Goal: Information Seeking & Learning: Learn about a topic

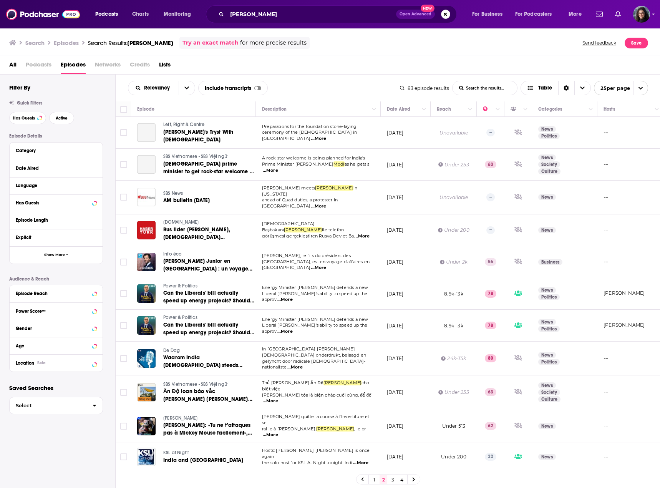
scroll to position [77, 0]
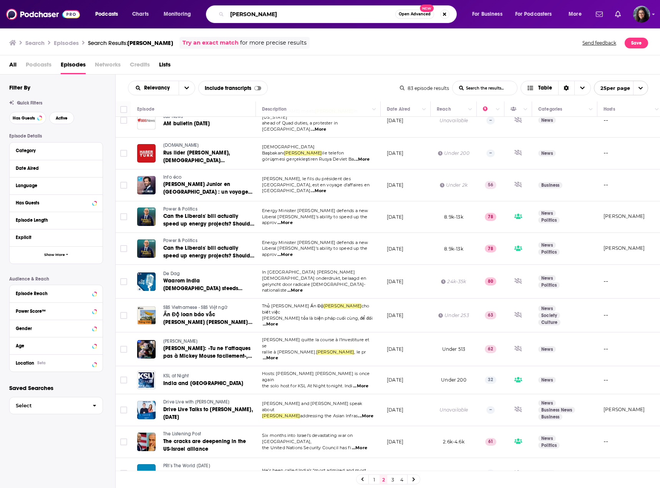
drag, startPoint x: 287, startPoint y: 10, endPoint x: 158, endPoint y: 2, distance: 129.7
click at [158, 2] on div "Podcasts Charts Monitoring narenda modi Open Advanced New For Business For Podc…" at bounding box center [330, 14] width 660 height 28
paste input "doug burgum"
type input "doug burgum"
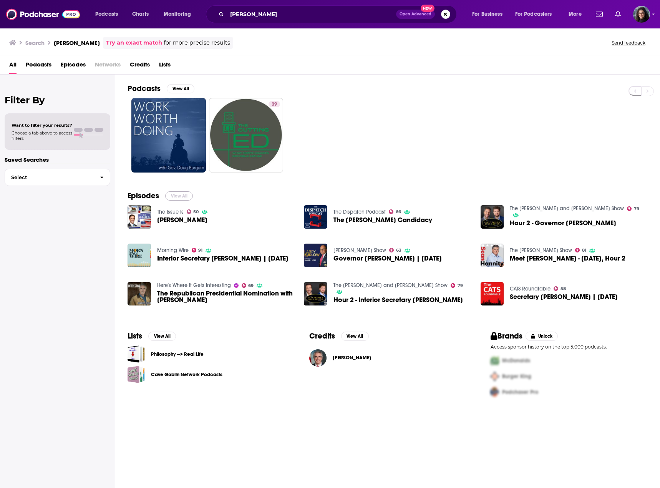
click at [175, 196] on button "View All" at bounding box center [179, 195] width 28 height 9
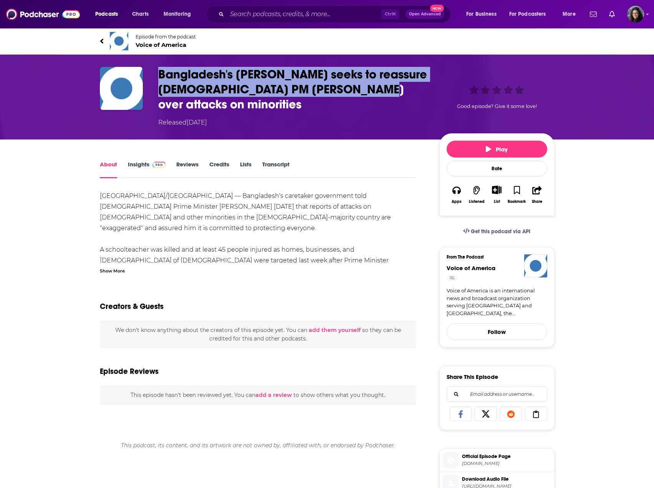
drag, startPoint x: 360, startPoint y: 88, endPoint x: 151, endPoint y: 75, distance: 209.4
click at [151, 75] on div "Bangladesh's Yunus seeks to reassure Indian PM Modi over attacks on minorities …" at bounding box center [327, 97] width 455 height 60
copy h1 "Bangladesh's Yunus seeks to reassure Indian PM Modi over attacks on minorities"
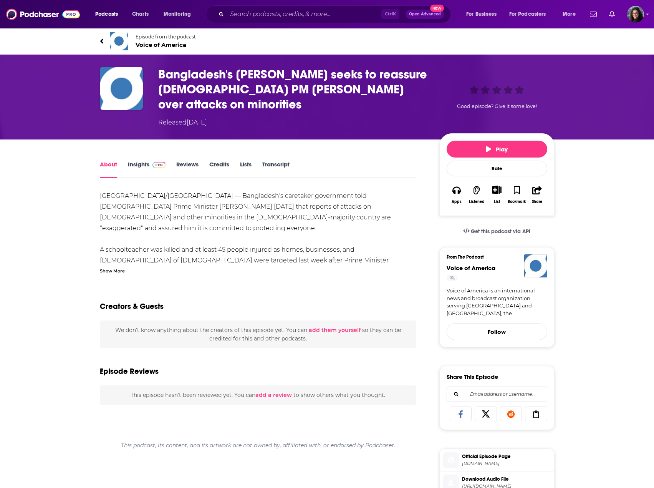
click at [117, 267] on div "Show More" at bounding box center [112, 270] width 25 height 7
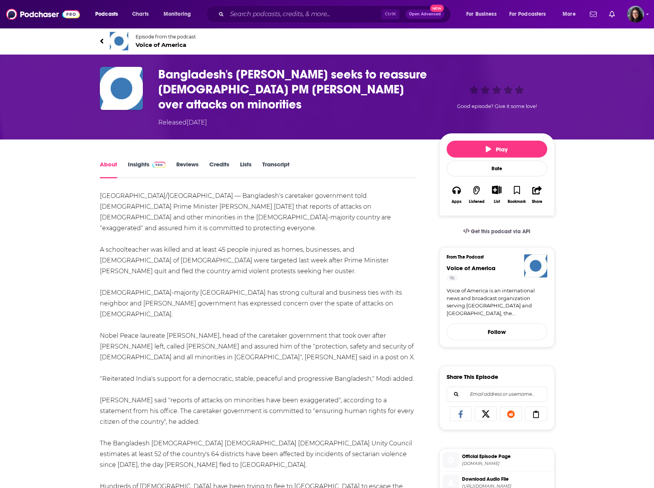
click at [139, 161] on link "Insights" at bounding box center [147, 170] width 38 height 18
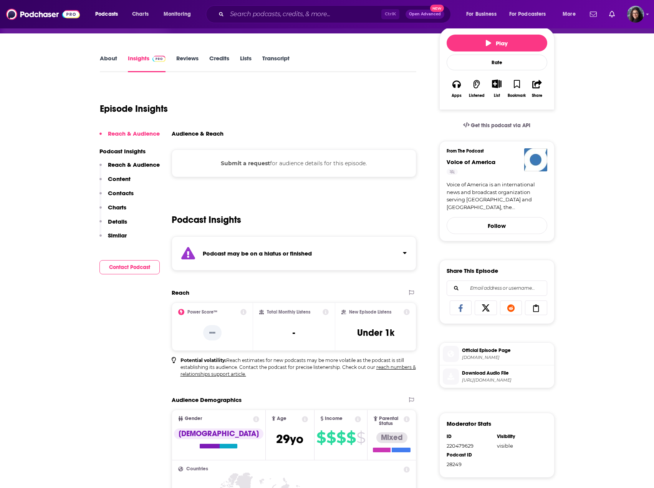
scroll to position [115, 0]
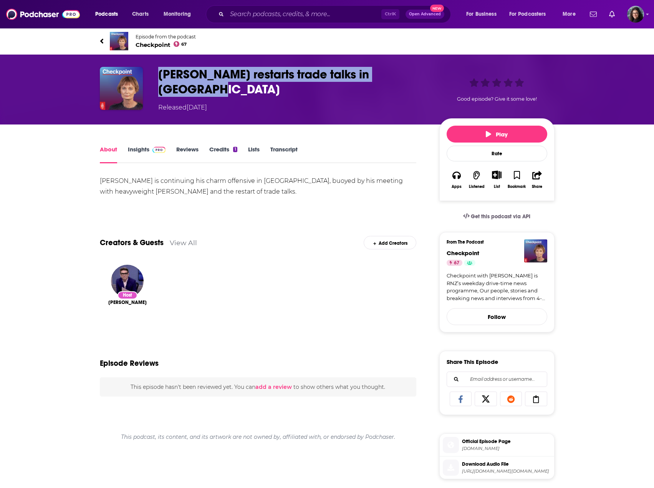
drag, startPoint x: 416, startPoint y: 73, endPoint x: 158, endPoint y: 70, distance: 258.3
click at [158, 70] on div "[PERSON_NAME] restarts trade talks in [GEOGRAPHIC_DATA] Released [DATE] Good ep…" at bounding box center [327, 89] width 455 height 45
copy h1 "[PERSON_NAME] restarts trade talks in [GEOGRAPHIC_DATA]"
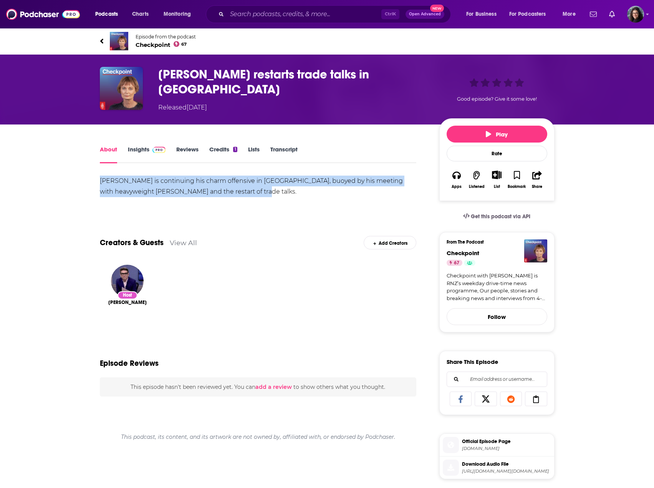
drag, startPoint x: 237, startPoint y: 191, endPoint x: 95, endPoint y: 178, distance: 142.0
click at [95, 178] on div "About Insights Reviews Credits 1 Lists Transcript [PERSON_NAME] is continuing h…" at bounding box center [264, 435] width 352 height 582
copy div "[PERSON_NAME] is continuing his charm offensive in [GEOGRAPHIC_DATA], buoyed by…"
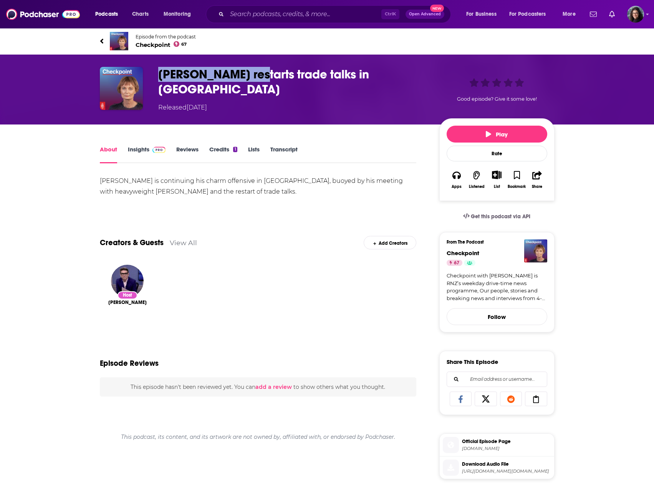
drag, startPoint x: 260, startPoint y: 73, endPoint x: 160, endPoint y: 74, distance: 99.9
click at [160, 74] on h1 "[PERSON_NAME] restarts trade talks in [GEOGRAPHIC_DATA]" at bounding box center [292, 82] width 269 height 30
click at [141, 146] on link "Insights" at bounding box center [147, 155] width 38 height 18
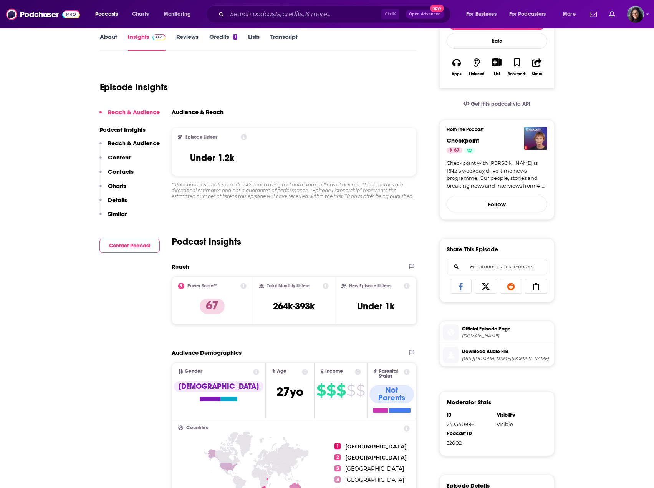
scroll to position [115, 0]
